Goal: Task Accomplishment & Management: Use online tool/utility

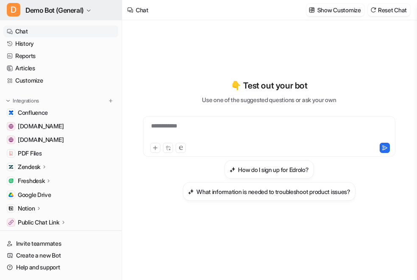
click at [57, 9] on span "Demo Bot (General)" at bounding box center [54, 10] width 58 height 12
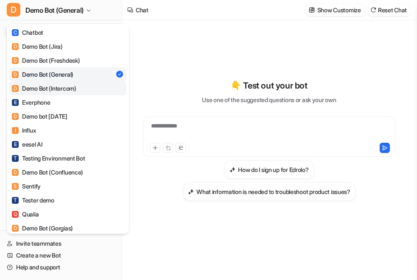
click at [49, 88] on div "D Demo Bot (Intercom)" at bounding box center [44, 88] width 64 height 9
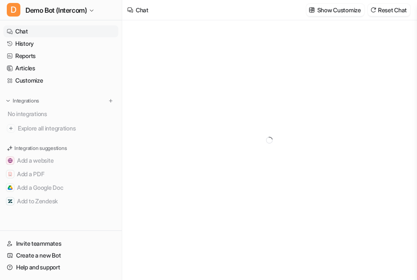
type textarea "**********"
click at [113, 100] on img at bounding box center [111, 101] width 6 height 6
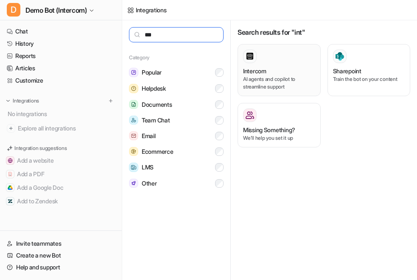
type input "***"
click at [305, 83] on p "AI agents and copilot to streamline support" at bounding box center [279, 83] width 72 height 15
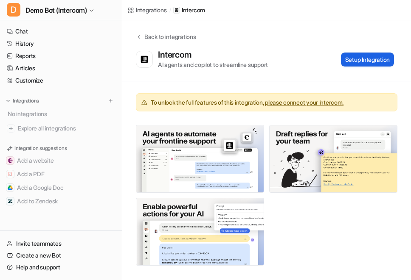
click at [358, 61] on button "Setup Integration" at bounding box center [367, 60] width 53 height 14
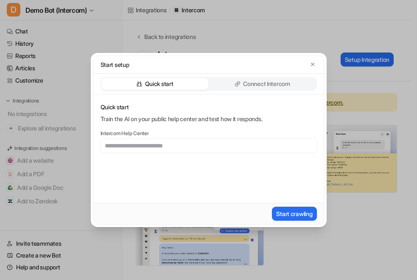
click at [275, 81] on p "Connect Intercom" at bounding box center [266, 84] width 47 height 8
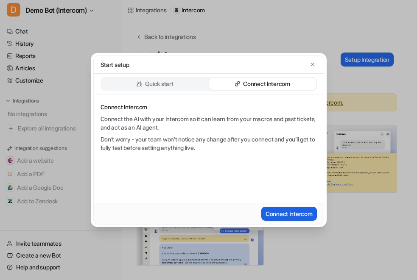
click at [278, 213] on button "Connect Intercom" at bounding box center [289, 214] width 56 height 14
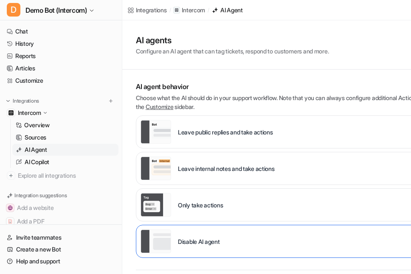
click at [262, 159] on div "Leave internal notes and take actions" at bounding box center [207, 169] width 134 height 24
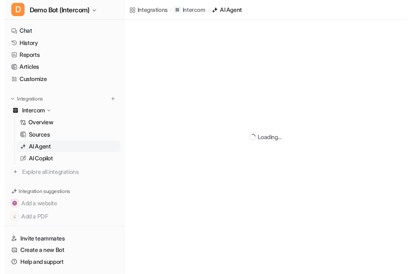
scroll to position [52, 0]
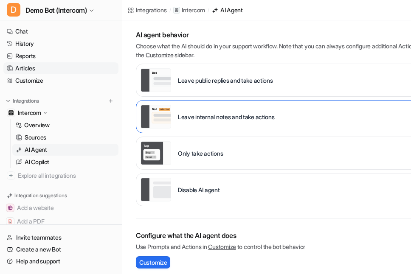
click at [71, 64] on link "Articles" at bounding box center [60, 68] width 115 height 12
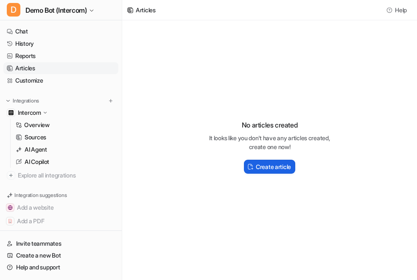
click at [257, 169] on h2 "Create article" at bounding box center [273, 166] width 35 height 9
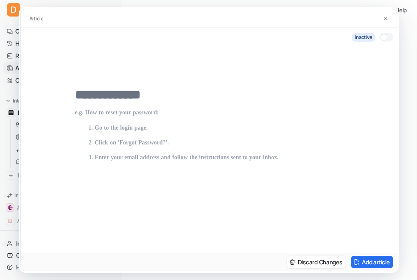
click at [204, 73] on div at bounding box center [209, 150] width 376 height 207
click at [200, 99] on input "text" at bounding box center [208, 94] width 267 height 15
type input "**********"
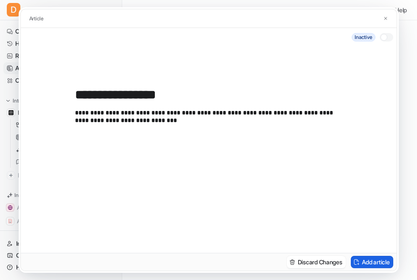
click at [358, 263] on button "Add article" at bounding box center [372, 262] width 42 height 12
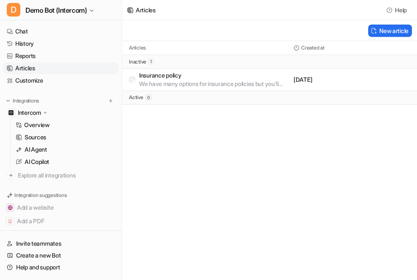
click at [135, 82] on div "Insurance policy We have many options for insurance policies but you'll need to…" at bounding box center [209, 79] width 161 height 17
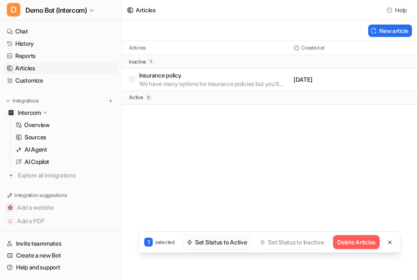
click at [227, 243] on button "Set Status to Active" at bounding box center [217, 242] width 68 height 14
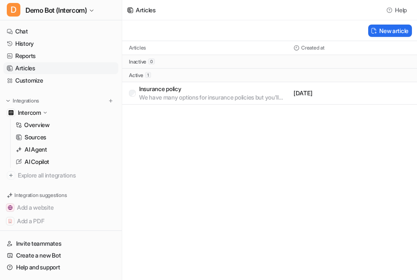
click at [306, 165] on div "Articles Help New article Articles Created at inactive 0 active 1 Insurance pol…" at bounding box center [208, 140] width 417 height 280
click at [196, 115] on div "Articles Help Loading... New article Articles Created at inactive 0 active 1 In…" at bounding box center [208, 140] width 417 height 280
click at [83, 151] on link "AI Agent" at bounding box center [65, 150] width 106 height 12
